Goal: Transaction & Acquisition: Purchase product/service

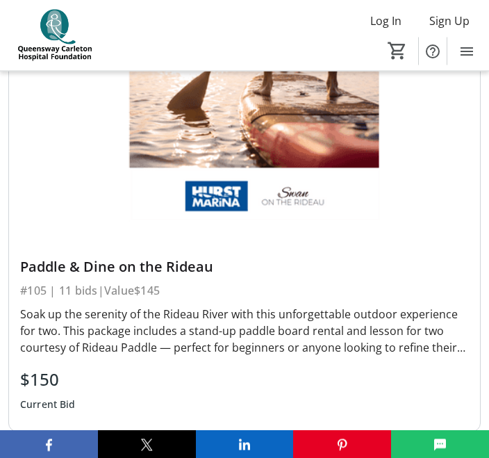
scroll to position [2610, 0]
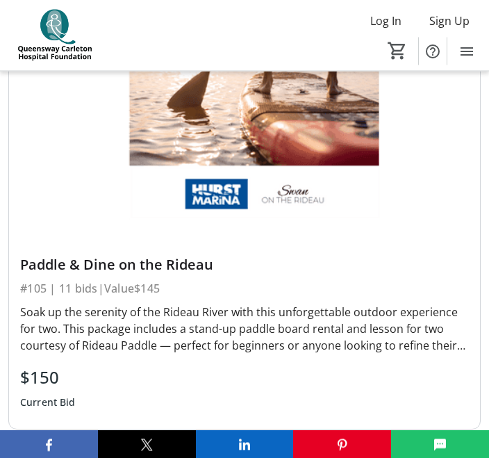
click at [425, 346] on div "Soak up the serenity of the Rideau River with this unforgettable outdoor experi…" at bounding box center [244, 329] width 449 height 50
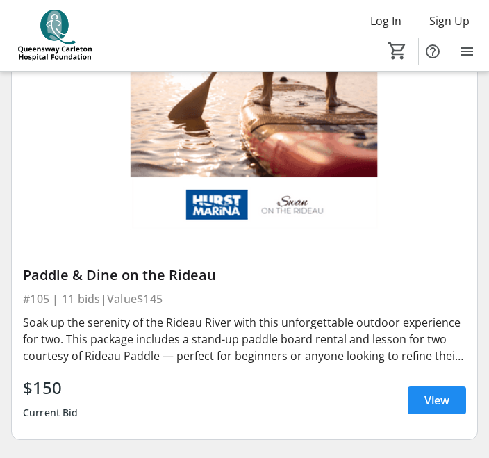
scroll to position [2213, 0]
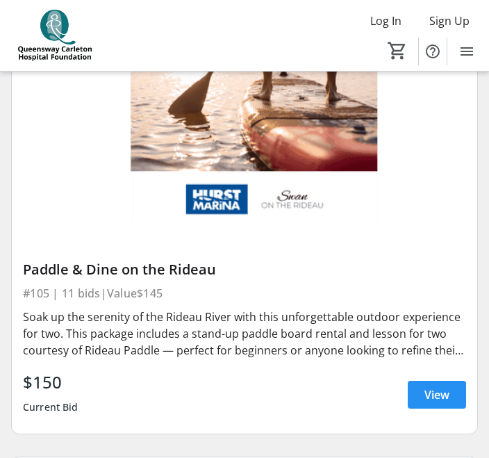
click at [440, 398] on span "View" at bounding box center [437, 394] width 25 height 17
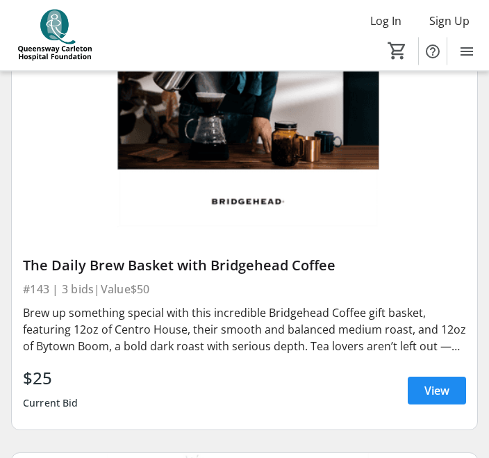
scroll to position [20314, 0]
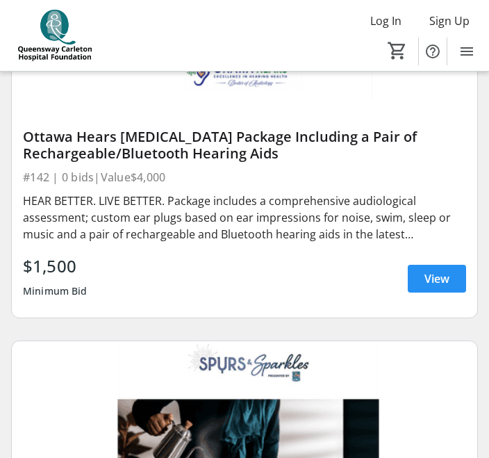
click at [448, 275] on span "View" at bounding box center [437, 278] width 25 height 17
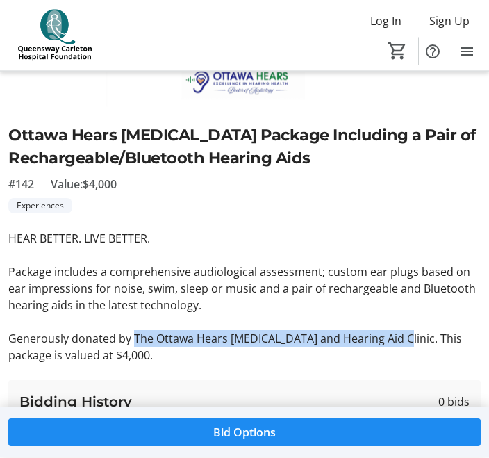
scroll to position [293, 0]
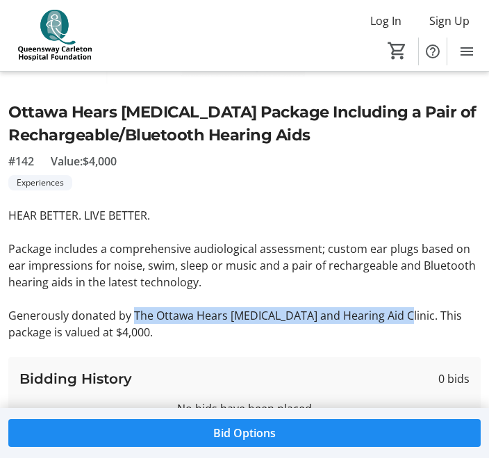
click at [361, 186] on div "Experiences" at bounding box center [244, 182] width 473 height 15
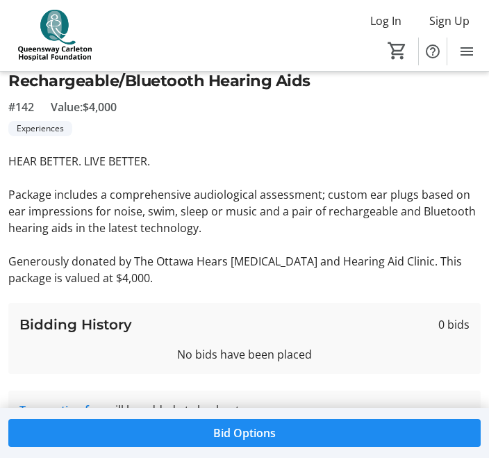
scroll to position [396, 0]
